Goal: Transaction & Acquisition: Purchase product/service

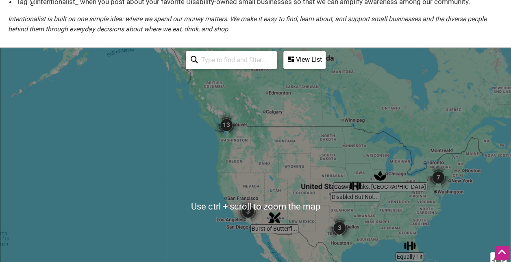
scroll to position [131, 0]
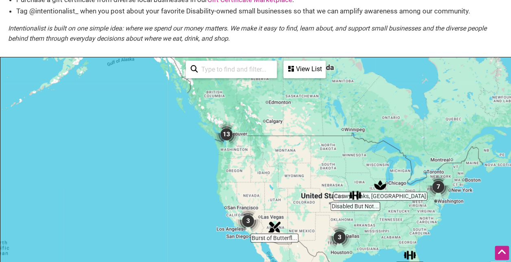
click at [251, 65] on input "search" at bounding box center [235, 69] width 74 height 16
type input "01810"
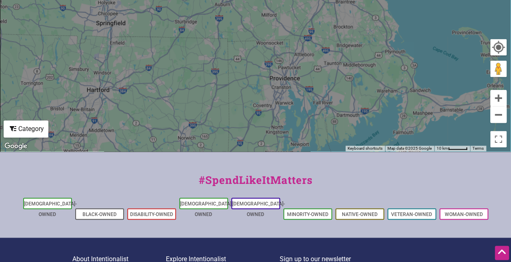
scroll to position [436, 0]
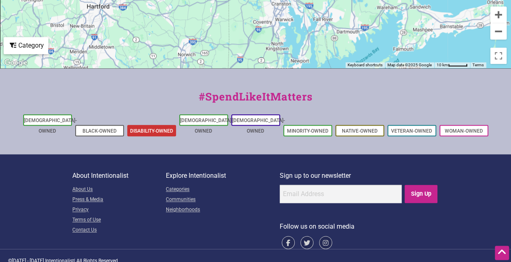
click at [149, 128] on link "Disability-Owned" at bounding box center [151, 131] width 43 height 6
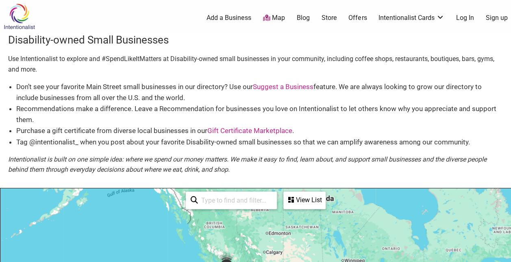
click at [330, 18] on link "Store" at bounding box center [328, 17] width 15 height 9
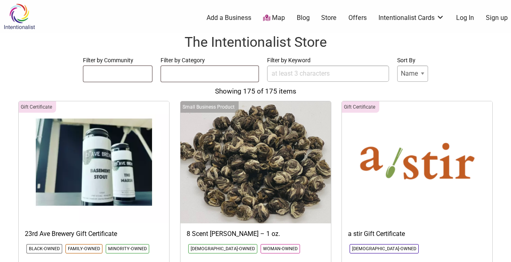
select select
click at [298, 82] on div "Filter by Community [DEMOGRAPHIC_DATA]-Owned Black-Owned Disability-Owned [DEMO…" at bounding box center [255, 75] width 494 height 41
click at [220, 80] on span at bounding box center [209, 73] width 98 height 17
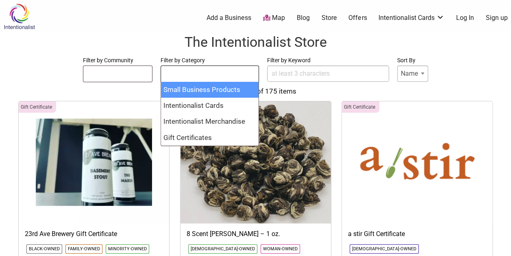
click at [100, 73] on ul at bounding box center [117, 72] width 69 height 13
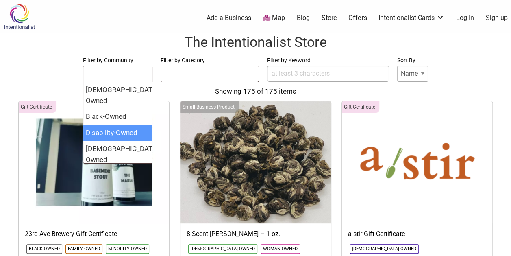
select select "1373"
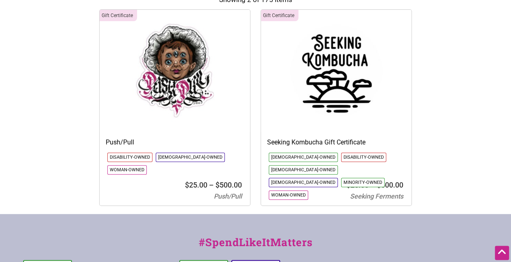
scroll to position [93, 0]
click at [321, 79] on img at bounding box center [336, 70] width 150 height 122
